Goal: Task Accomplishment & Management: Use online tool/utility

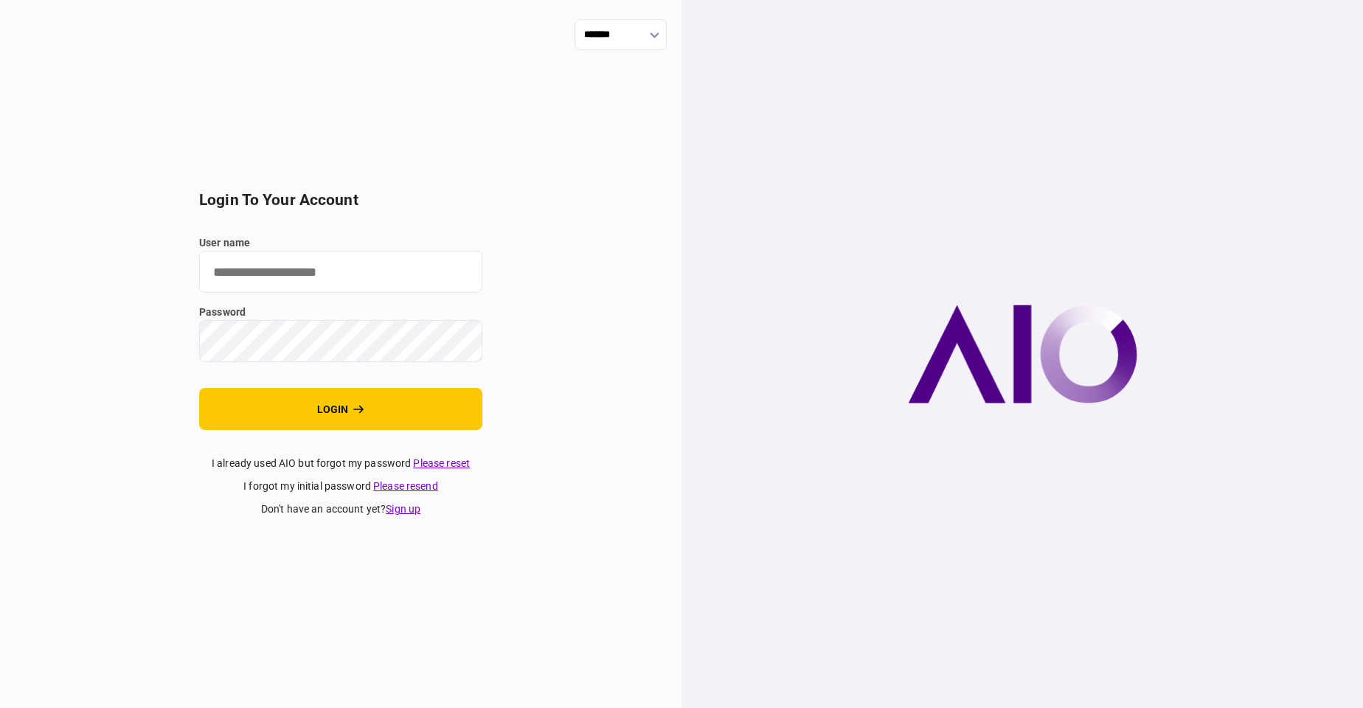
click at [333, 272] on input "user name" at bounding box center [340, 272] width 283 height 42
click at [233, 280] on input "user name" at bounding box center [340, 272] width 283 height 42
type input "****"
click at [199, 388] on button "login" at bounding box center [340, 409] width 283 height 42
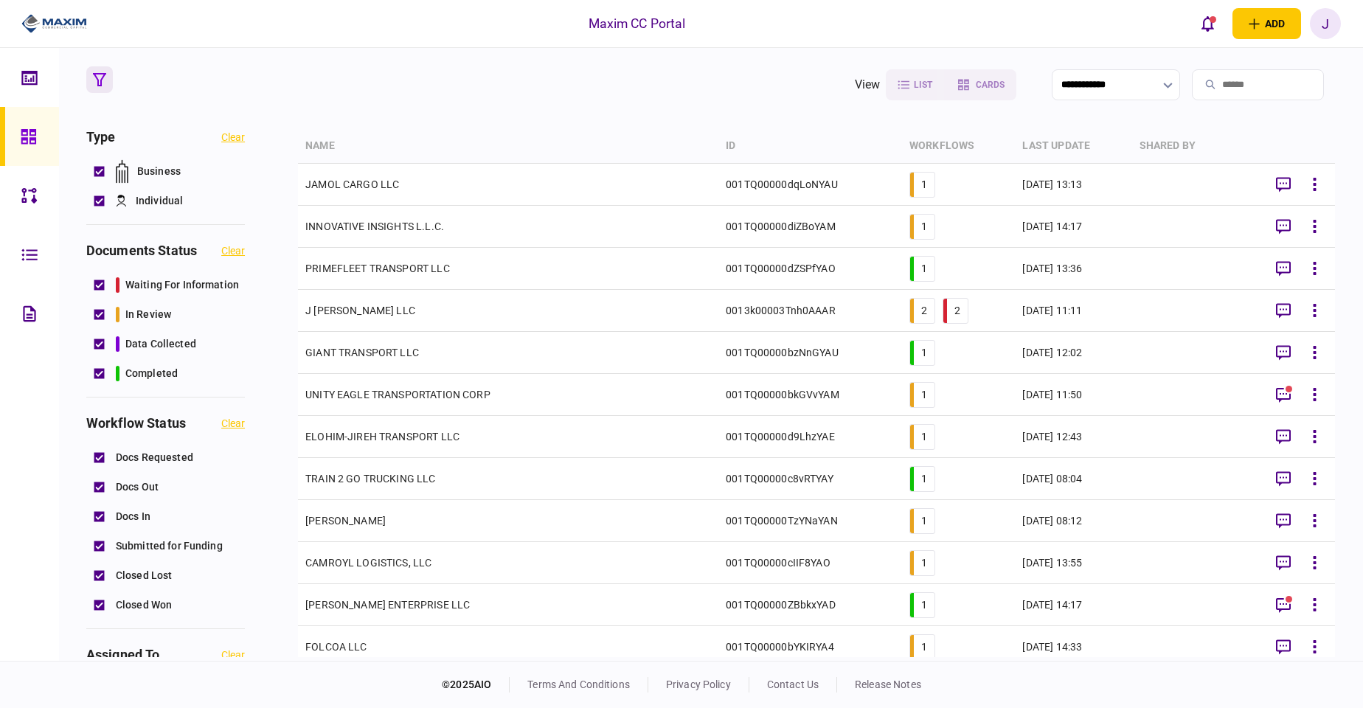
click at [1282, 601] on icon "button" at bounding box center [1283, 605] width 18 height 18
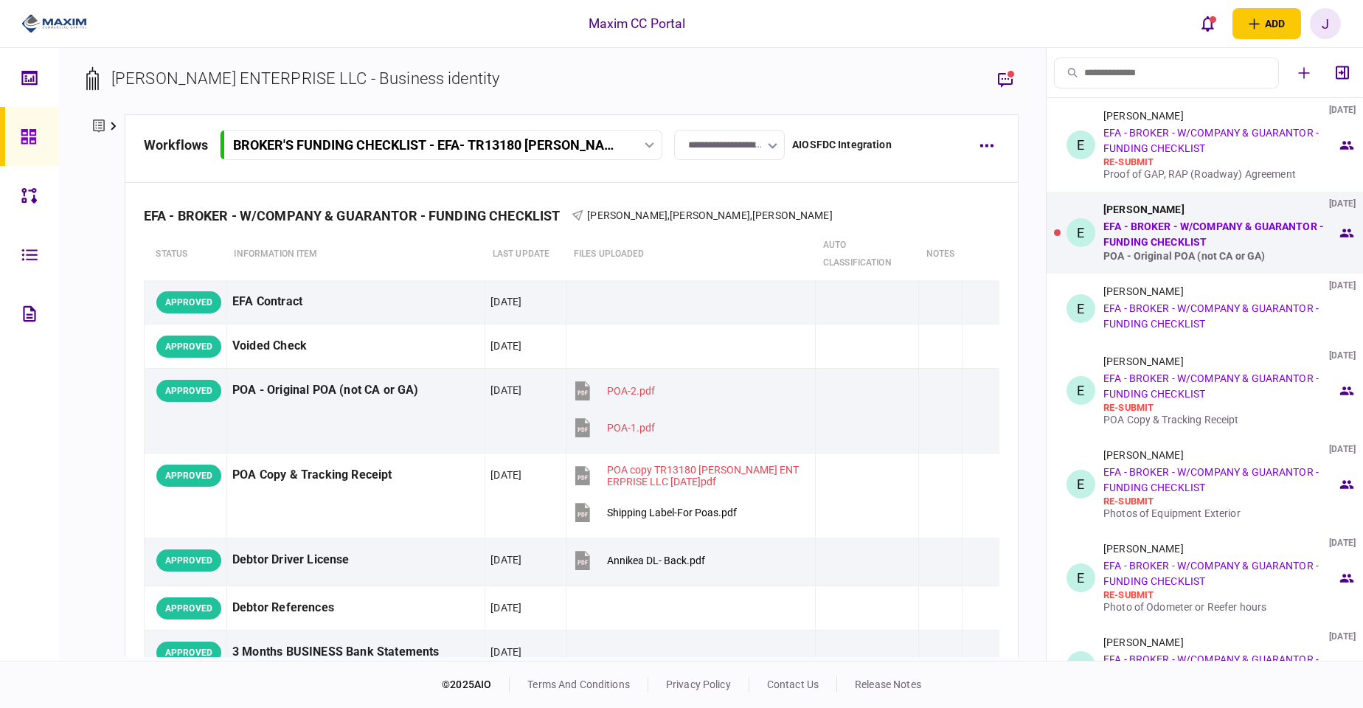
click at [1228, 230] on link "EFA - BROKER - W/COMPANY & GUARANTOR - FUNDING CHECKLIST" at bounding box center [1213, 233] width 220 height 27
click at [1199, 246] on link "EFA - BROKER - W/COMPANY & GUARANTOR - FUNDING CHECKLIST" at bounding box center [1213, 233] width 220 height 27
click at [1147, 239] on link "EFA - BROKER - W/COMPANY & GUARANTOR - FUNDING CHECKLIST" at bounding box center [1213, 233] width 220 height 27
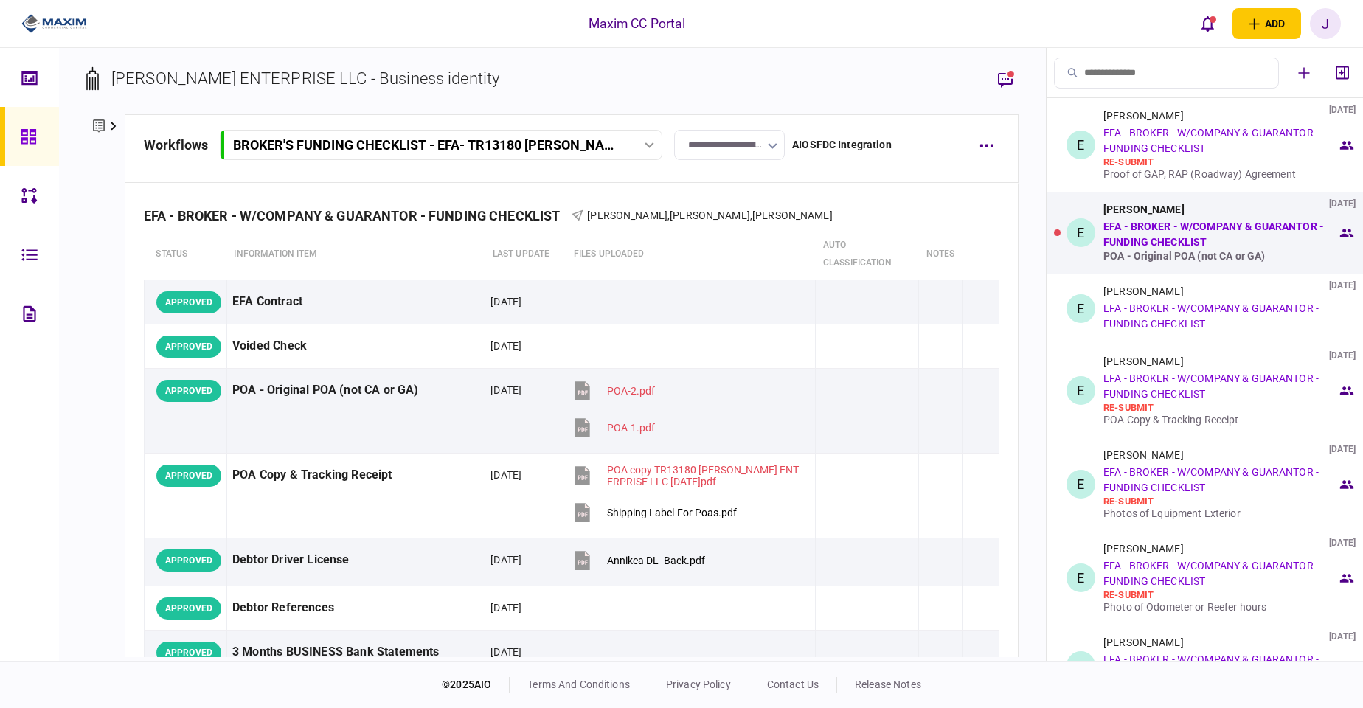
click at [1147, 239] on link "EFA - BROKER - W/COMPANY & GUARANTOR - FUNDING CHECKLIST" at bounding box center [1213, 233] width 220 height 27
click at [1243, 241] on div "[PERSON_NAME] [DATE] EFA - BROKER - W/COMPANY & GUARANTOR - FUNDING CHECKLIST P…" at bounding box center [1220, 233] width 234 height 58
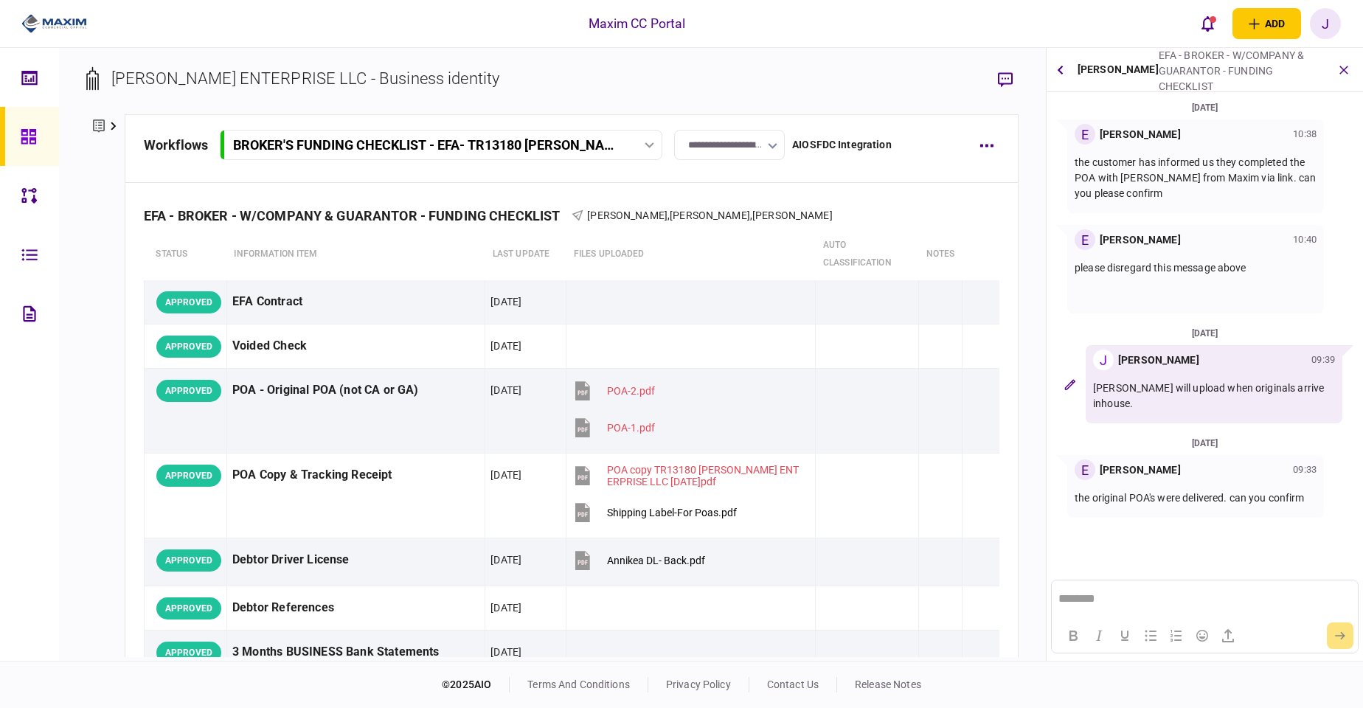
click at [36, 132] on icon at bounding box center [29, 136] width 16 height 17
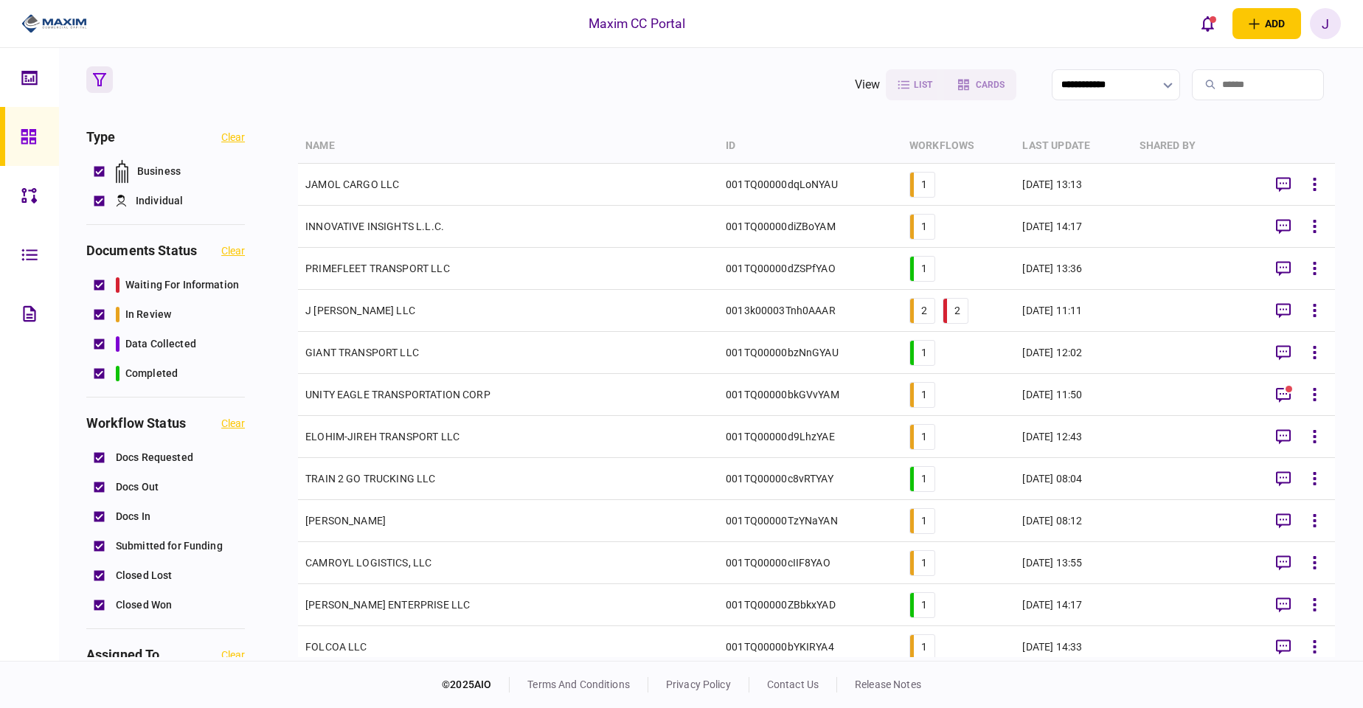
click at [334, 311] on td "J [PERSON_NAME] LLC" at bounding box center [508, 311] width 420 height 42
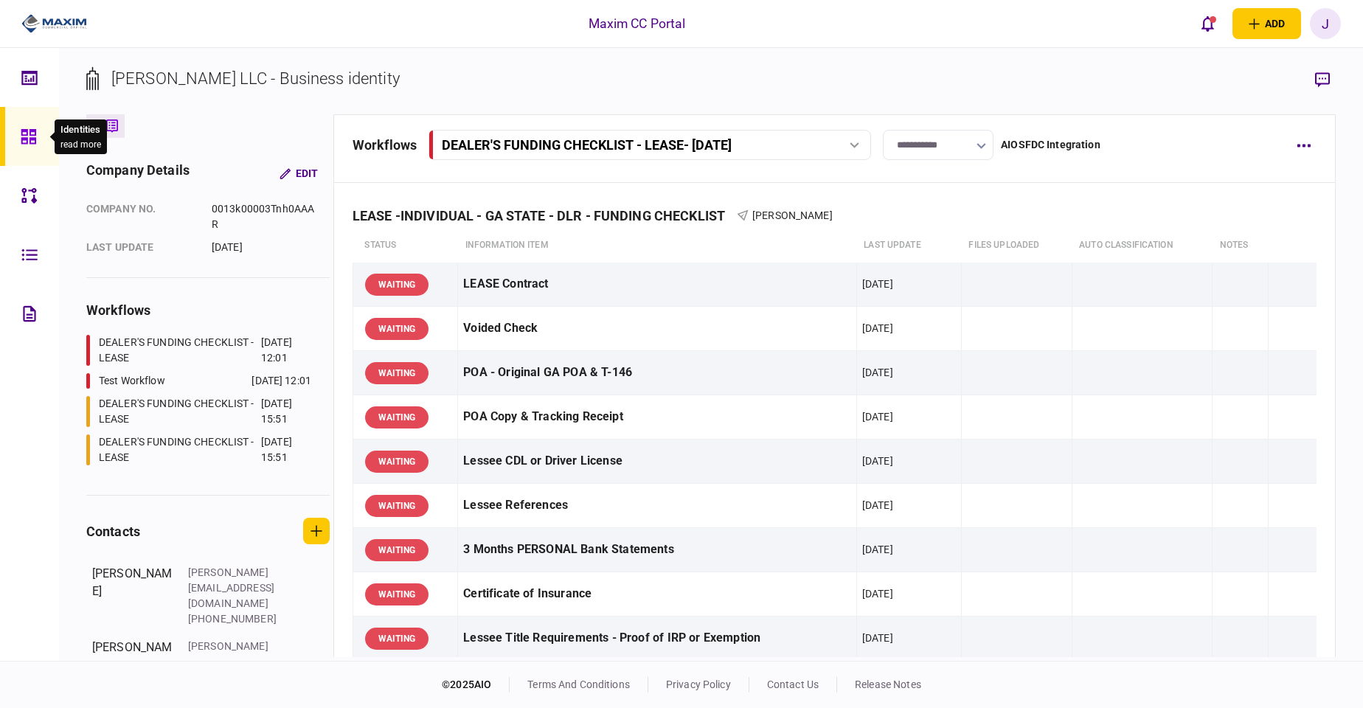
click at [32, 141] on icon at bounding box center [29, 136] width 16 height 17
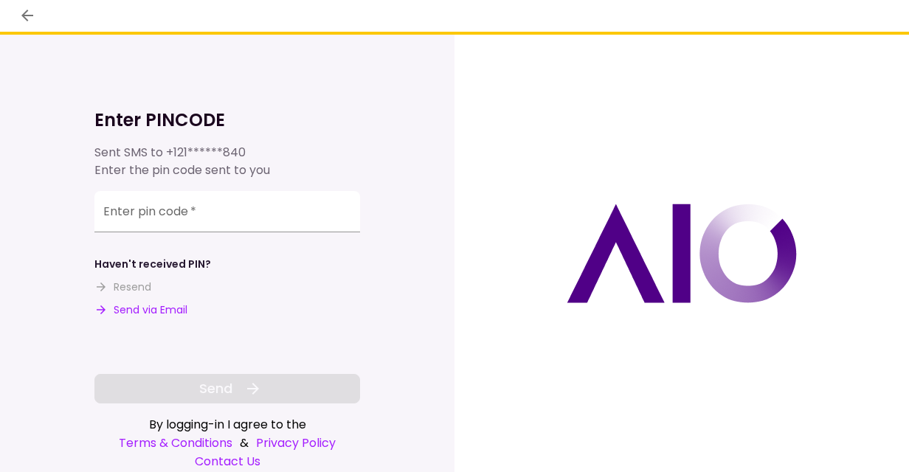
click at [145, 309] on button "Send via Email" at bounding box center [140, 309] width 93 height 15
